Goal: Task Accomplishment & Management: Manage account settings

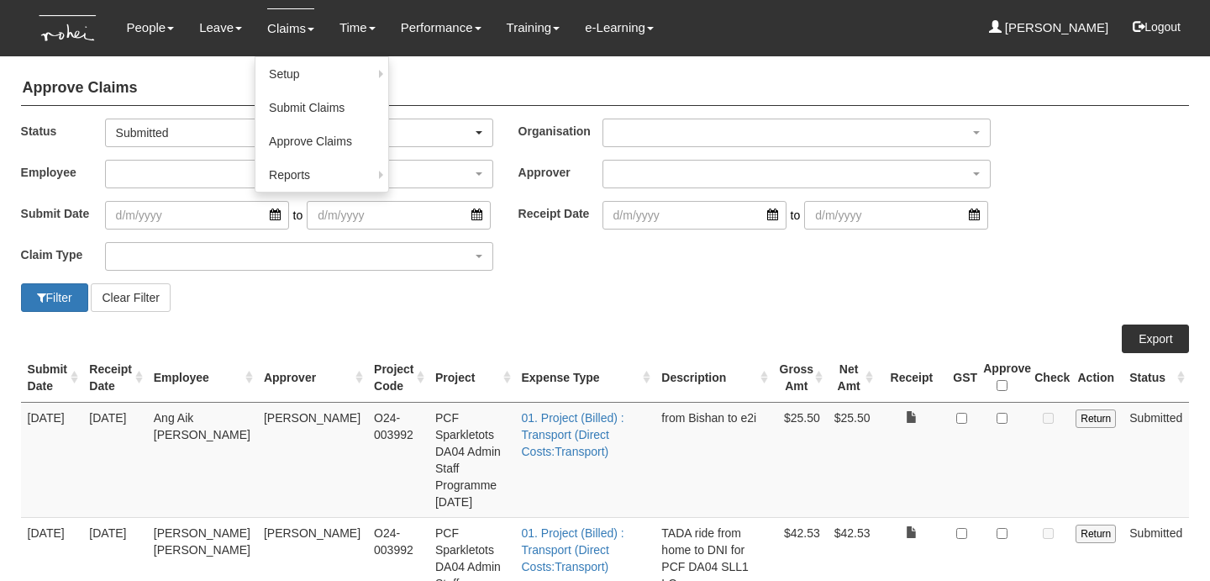
select select "50"
click at [315, 122] on link "Submit Claims" at bounding box center [321, 108] width 133 height 34
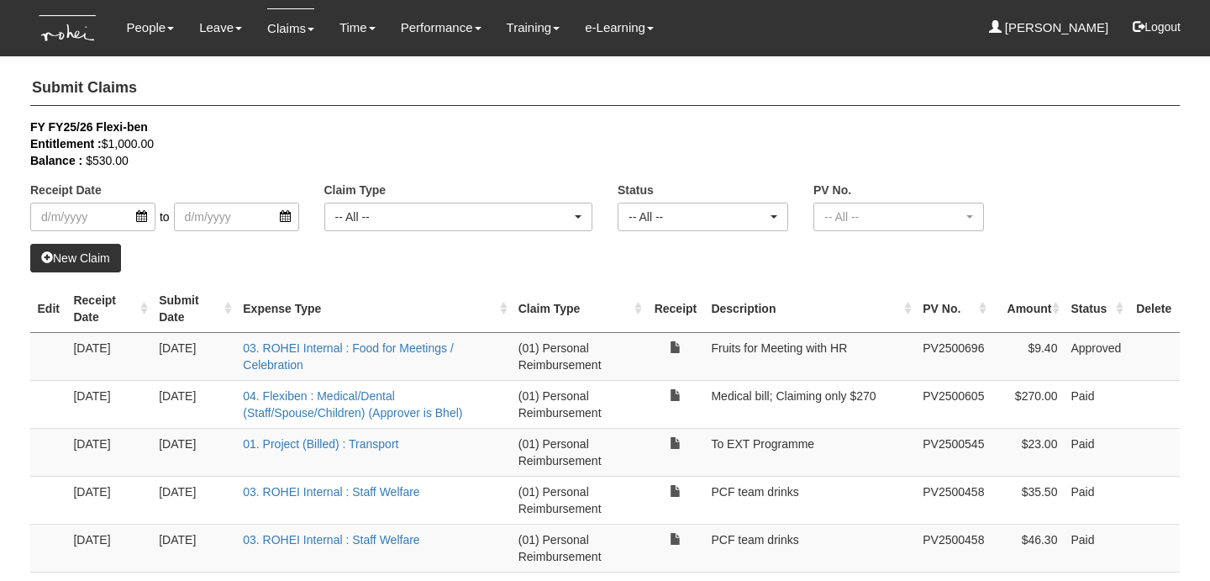
select select "50"
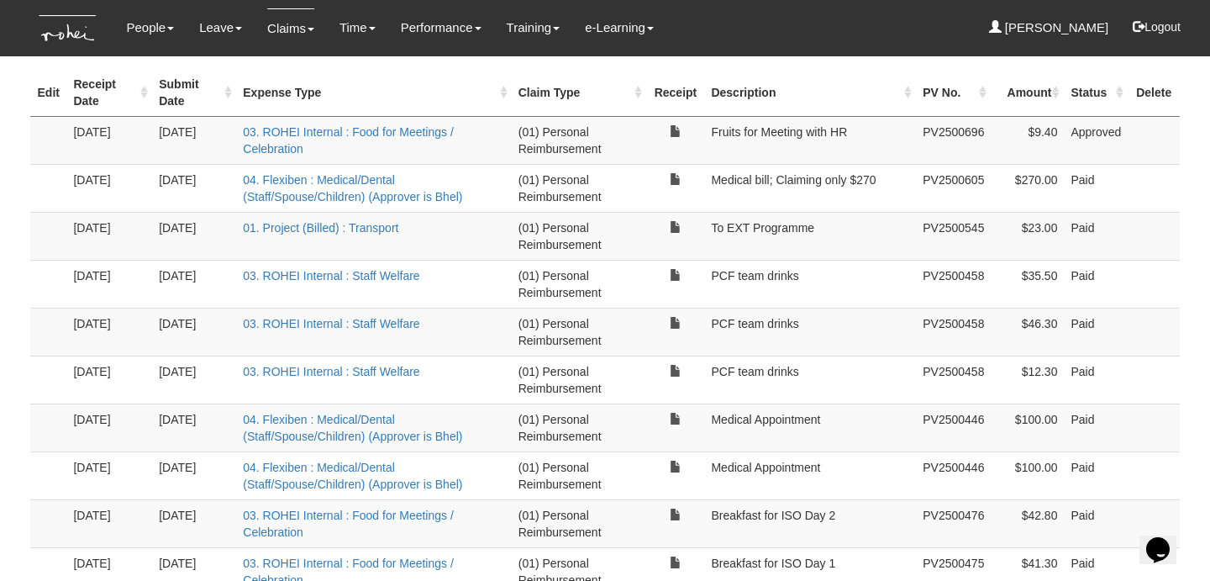
scroll to position [215, 0]
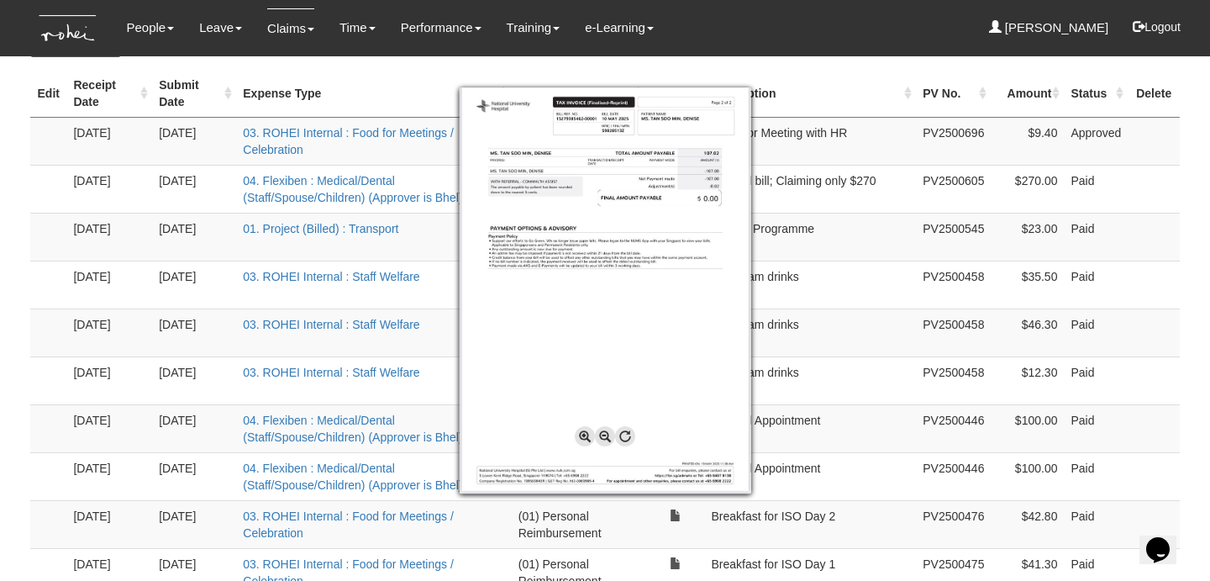
click at [860, 383] on div at bounding box center [605, 290] width 1210 height 581
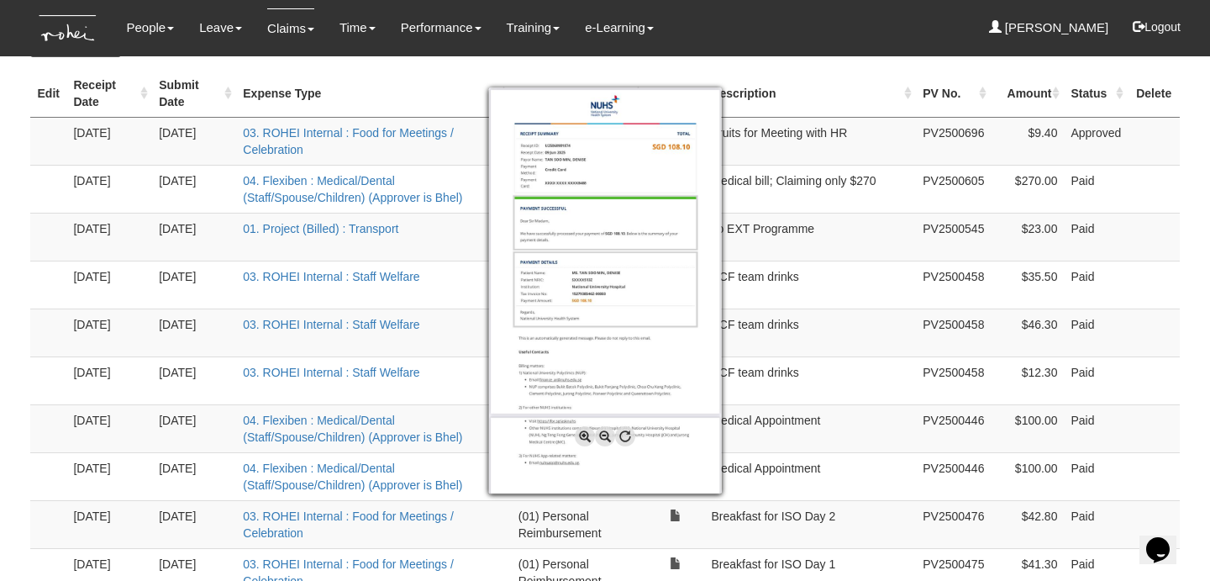
click at [831, 319] on div at bounding box center [605, 290] width 1210 height 581
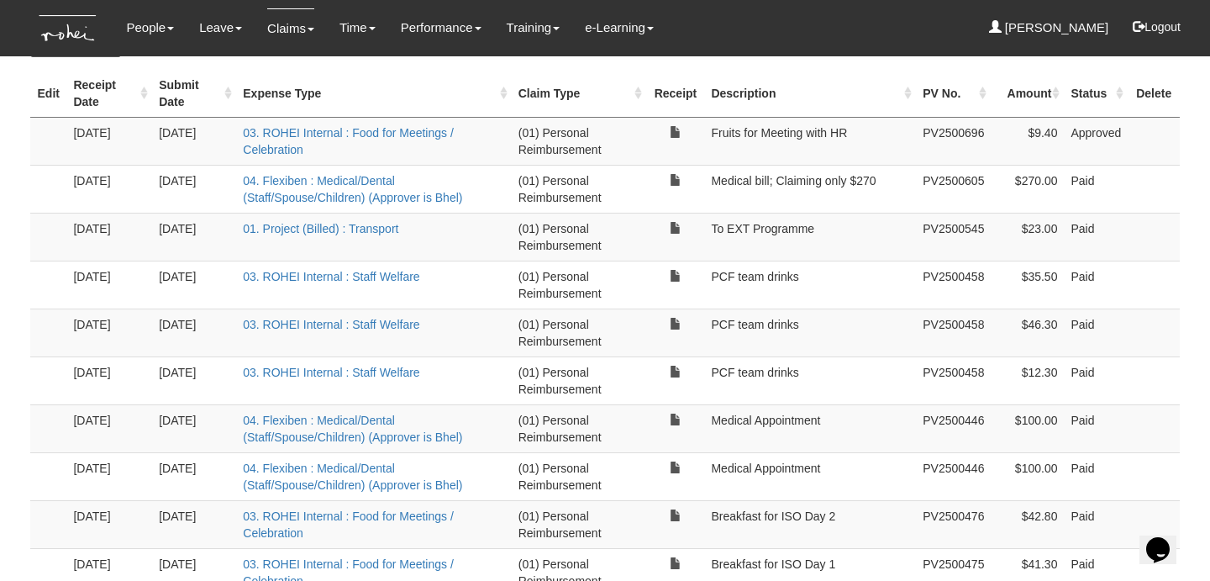
click at [1148, 318] on td at bounding box center [1153, 332] width 52 height 48
